Goal: Navigation & Orientation: Understand site structure

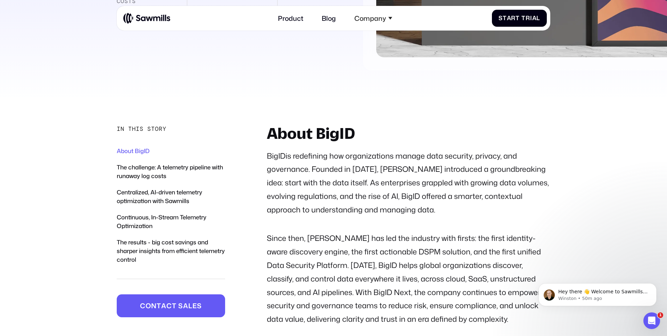
scroll to position [328, 0]
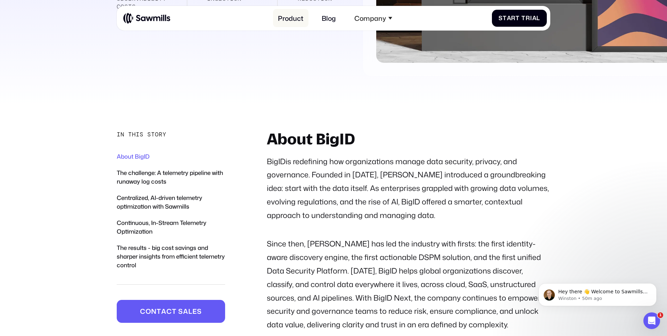
click at [290, 20] on link "Product" at bounding box center [290, 18] width 35 height 18
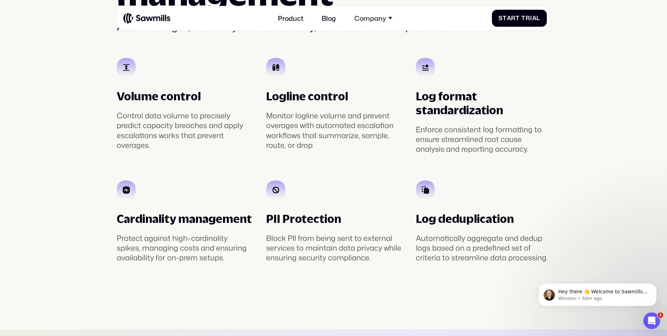
scroll to position [1554, 0]
click at [133, 13] on img at bounding box center [146, 18] width 47 height 11
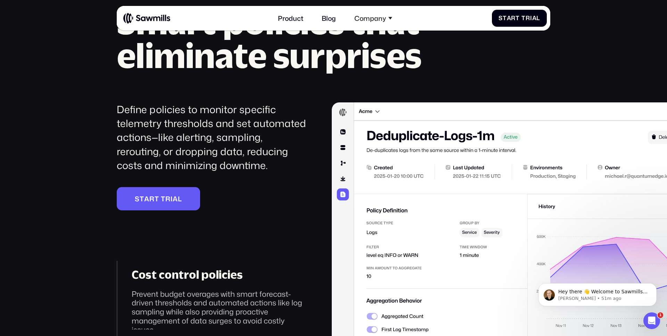
scroll to position [1204, 0]
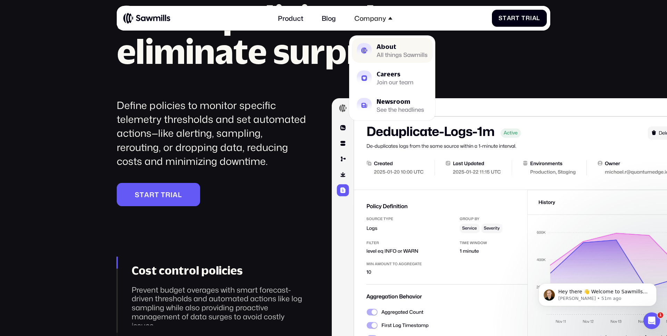
click at [376, 49] on link "About All things Sawmills" at bounding box center [392, 50] width 81 height 25
